Goal: Transaction & Acquisition: Purchase product/service

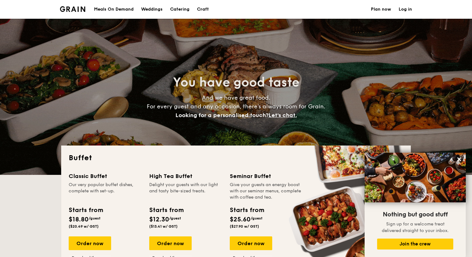
select select
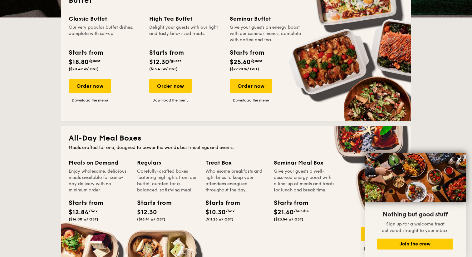
scroll to position [151, 0]
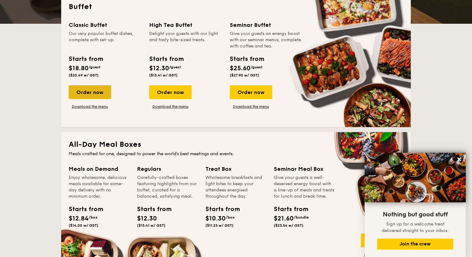
click at [96, 93] on div "Order now" at bounding box center [90, 92] width 42 height 14
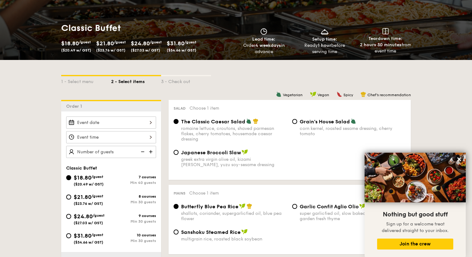
scroll to position [105, 0]
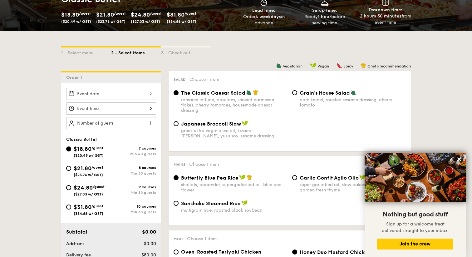
click at [140, 89] on div at bounding box center [111, 94] width 90 height 12
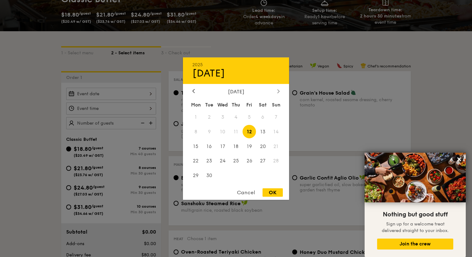
click at [276, 88] on div at bounding box center [279, 91] width 6 height 6
click at [250, 127] on span "10" at bounding box center [249, 131] width 13 height 13
click at [273, 193] on div "OK" at bounding box center [273, 192] width 20 height 8
type input "[DATE]"
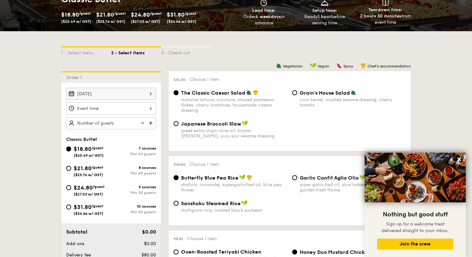
click at [146, 110] on div at bounding box center [111, 108] width 90 height 12
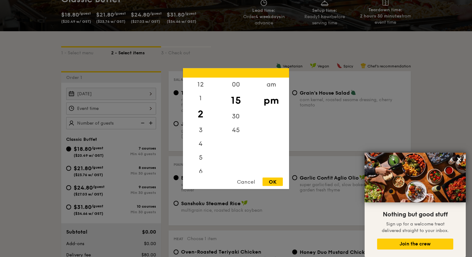
click at [275, 182] on div "OK" at bounding box center [273, 181] width 20 height 8
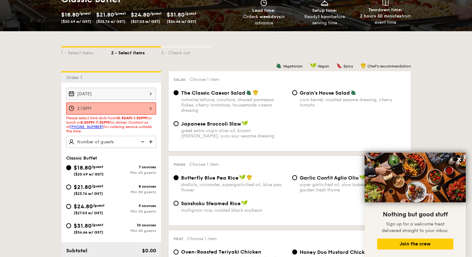
click at [114, 111] on div "2:15PM" at bounding box center [111, 108] width 90 height 12
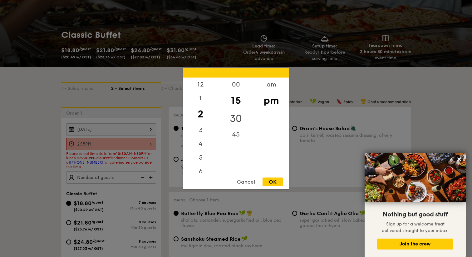
scroll to position [56, 0]
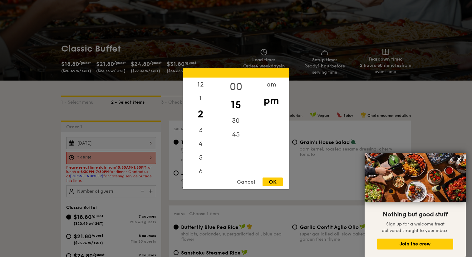
click at [236, 83] on div "00" at bounding box center [235, 86] width 35 height 18
click at [274, 183] on div "OK" at bounding box center [273, 181] width 20 height 8
click at [115, 161] on div "2:00PM 12 1 2 3 4 5 6 7 8 9 10 11 00 15 30 45 am pm Cancel OK" at bounding box center [111, 158] width 90 height 12
click at [205, 100] on div "1" at bounding box center [200, 100] width 35 height 18
click at [270, 182] on div "OK" at bounding box center [273, 181] width 20 height 8
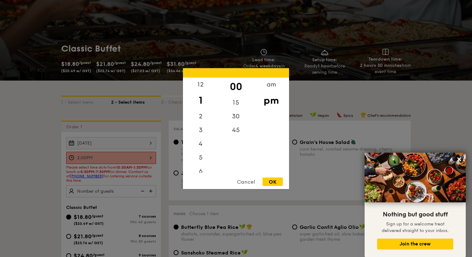
type input "1:00PM"
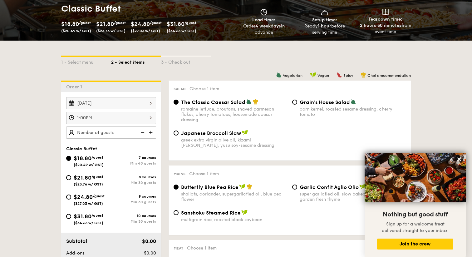
scroll to position [99, 0]
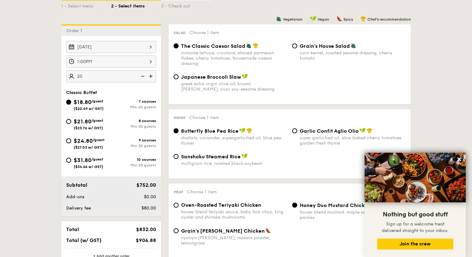
scroll to position [152, 0]
click at [143, 75] on img at bounding box center [141, 76] width 9 height 12
type input "40 guests"
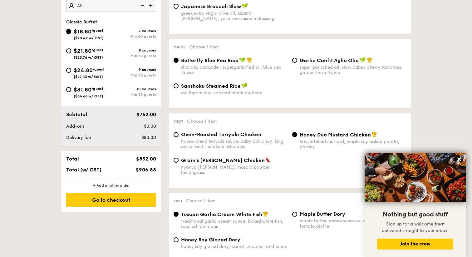
scroll to position [223, 0]
click at [136, 201] on div "Go to checkout" at bounding box center [111, 200] width 90 height 14
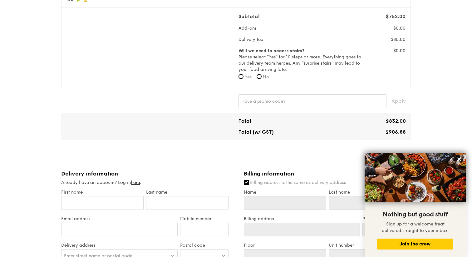
scroll to position [185, 0]
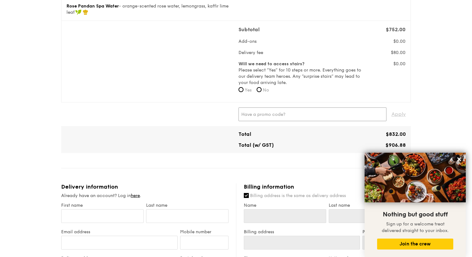
click at [271, 117] on input "text" at bounding box center [313, 114] width 148 height 14
click at [399, 113] on span "Apply" at bounding box center [398, 114] width 14 height 14
type input "FTTT60"
